Goal: Find specific page/section: Find specific page/section

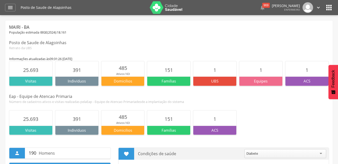
click at [329, 6] on icon "" at bounding box center [329, 8] width 8 height 8
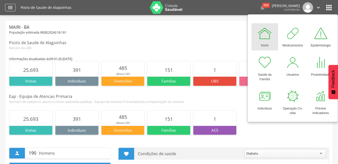
click at [6, 10] on div "" at bounding box center [10, 8] width 11 height 8
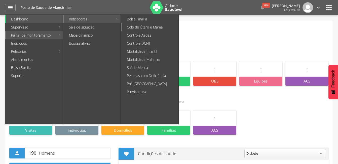
click at [134, 26] on link "Colo de Útero e Mama" at bounding box center [150, 27] width 57 height 8
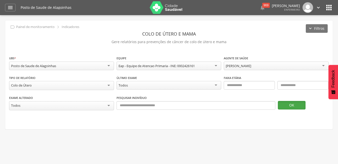
click at [288, 106] on button "OK" at bounding box center [292, 105] width 28 height 9
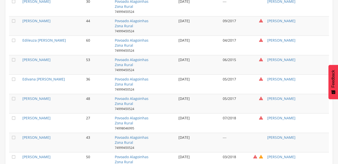
scroll to position [556, 0]
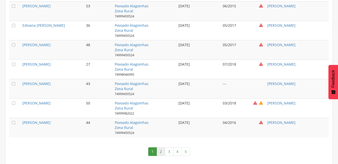
click at [161, 152] on link "2" at bounding box center [161, 151] width 9 height 9
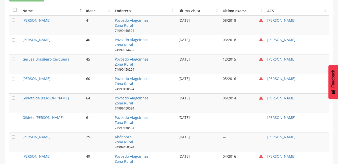
scroll to position [194, 0]
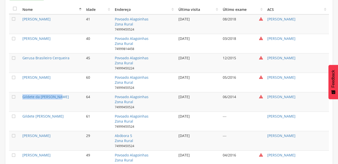
drag, startPoint x: 59, startPoint y: 96, endPoint x: 19, endPoint y: 96, distance: 40.8
click at [19, 96] on tr " Gildete da [PERSON_NAME] 64 Povoado Alagoinhas Zona Rural 74999450524 [DATE] …" at bounding box center [169, 101] width 320 height 19
copy tr " [PERSON_NAME]"
drag, startPoint x: 61, startPoint y: 115, endPoint x: 22, endPoint y: 115, distance: 39.3
click at [22, 115] on td "Gildete [PERSON_NAME]" at bounding box center [52, 120] width 64 height 19
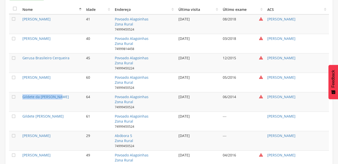
copy link "Gildete [PERSON_NAME]"
drag, startPoint x: 64, startPoint y: 133, endPoint x: 22, endPoint y: 132, distance: 42.0
click at [22, 132] on td "[PERSON_NAME]" at bounding box center [52, 140] width 64 height 19
copy link "[PERSON_NAME]"
drag, startPoint x: 72, startPoint y: 153, endPoint x: 22, endPoint y: 152, distance: 49.4
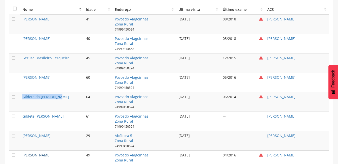
click at [22, 152] on td "[PERSON_NAME]" at bounding box center [52, 159] width 64 height 19
copy link "[PERSON_NAME]"
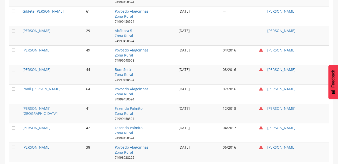
scroll to position [316, 0]
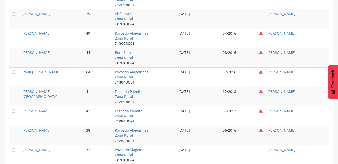
drag, startPoint x: 64, startPoint y: 52, endPoint x: 21, endPoint y: 52, distance: 43.0
click at [21, 52] on td "[PERSON_NAME]" at bounding box center [52, 57] width 64 height 19
copy link "[PERSON_NAME]"
drag, startPoint x: 62, startPoint y: 72, endPoint x: 23, endPoint y: 72, distance: 39.5
click at [23, 72] on td "Iranil [PERSON_NAME]" at bounding box center [52, 76] width 64 height 19
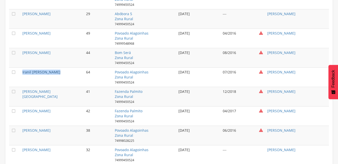
copy link "Iranil [PERSON_NAME]"
drag, startPoint x: 67, startPoint y: 92, endPoint x: 23, endPoint y: 89, distance: 44.4
click at [23, 89] on td "[PERSON_NAME][GEOGRAPHIC_DATA]" at bounding box center [52, 96] width 64 height 19
copy link "[PERSON_NAME][GEOGRAPHIC_DATA]"
drag, startPoint x: 61, startPoint y: 109, endPoint x: 22, endPoint y: 108, distance: 38.5
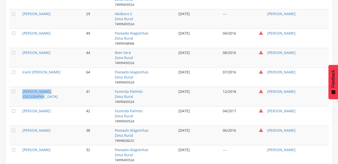
click at [22, 108] on td "[PERSON_NAME]" at bounding box center [52, 115] width 64 height 19
copy link "[PERSON_NAME]"
drag, startPoint x: 65, startPoint y: 128, endPoint x: 22, endPoint y: 128, distance: 43.3
click at [22, 128] on td "[PERSON_NAME]" at bounding box center [52, 134] width 64 height 19
copy link "[PERSON_NAME]"
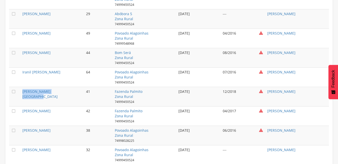
drag, startPoint x: 56, startPoint y: 149, endPoint x: 22, endPoint y: 148, distance: 34.5
click at [22, 148] on td "[PERSON_NAME]" at bounding box center [52, 154] width 64 height 19
copy link "[PERSON_NAME]"
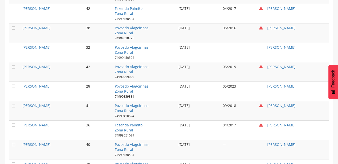
scroll to position [421, 0]
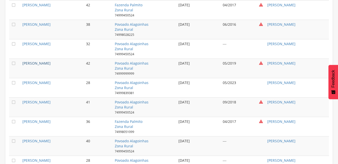
drag, startPoint x: 66, startPoint y: 63, endPoint x: 22, endPoint y: 63, distance: 43.8
click at [22, 63] on td "[PERSON_NAME]" at bounding box center [52, 67] width 64 height 19
drag, startPoint x: 64, startPoint y: 81, endPoint x: 23, endPoint y: 81, distance: 41.5
click at [23, 81] on td "[PERSON_NAME]" at bounding box center [52, 87] width 64 height 19
drag, startPoint x: 58, startPoint y: 99, endPoint x: 23, endPoint y: 100, distance: 35.8
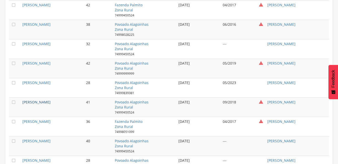
click at [23, 100] on td "[PERSON_NAME]" at bounding box center [52, 106] width 64 height 19
drag, startPoint x: 63, startPoint y: 120, endPoint x: 23, endPoint y: 119, distance: 39.8
click at [23, 119] on td "[PERSON_NAME]" at bounding box center [52, 126] width 64 height 19
drag, startPoint x: 63, startPoint y: 140, endPoint x: 23, endPoint y: 144, distance: 40.7
click at [23, 144] on td "[PERSON_NAME]" at bounding box center [52, 145] width 64 height 19
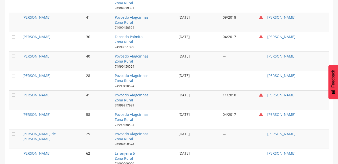
scroll to position [514, 0]
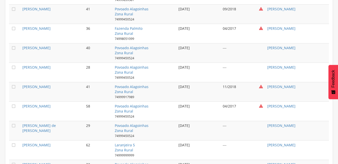
drag, startPoint x: 58, startPoint y: 66, endPoint x: 21, endPoint y: 64, distance: 37.3
click at [21, 64] on td "[PERSON_NAME]" at bounding box center [52, 71] width 64 height 19
drag, startPoint x: 77, startPoint y: 84, endPoint x: 21, endPoint y: 86, distance: 55.9
click at [21, 86] on td "[PERSON_NAME]" at bounding box center [52, 91] width 64 height 19
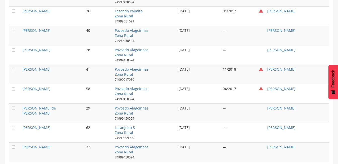
scroll to position [532, 0]
drag, startPoint x: 61, startPoint y: 85, endPoint x: 20, endPoint y: 88, distance: 41.2
click at [20, 88] on tr " [PERSON_NAME][GEOGRAPHIC_DATA] 58 Povoado Alagoinhas Zona Rural 74999450524 […" at bounding box center [169, 92] width 320 height 19
click at [69, 103] on td "[PERSON_NAME] de [PERSON_NAME]" at bounding box center [52, 112] width 64 height 19
drag, startPoint x: 75, startPoint y: 125, endPoint x: 22, endPoint y: 127, distance: 52.9
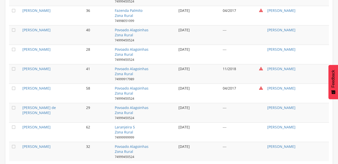
click at [22, 127] on td "[PERSON_NAME]" at bounding box center [52, 131] width 64 height 19
drag, startPoint x: 74, startPoint y: 144, endPoint x: 22, endPoint y: 145, distance: 52.1
click at [22, 145] on td "[PERSON_NAME]" at bounding box center [52, 150] width 64 height 19
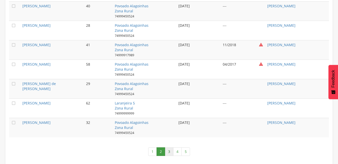
click at [170, 152] on link "3" at bounding box center [169, 151] width 9 height 9
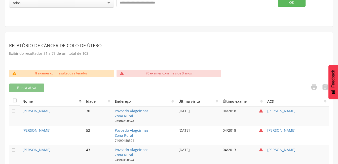
scroll to position [111, 0]
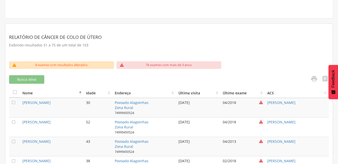
drag, startPoint x: 57, startPoint y: 100, endPoint x: 22, endPoint y: 102, distance: 34.5
click at [22, 102] on td "[PERSON_NAME]" at bounding box center [52, 108] width 64 height 20
